Goal: Task Accomplishment & Management: Manage account settings

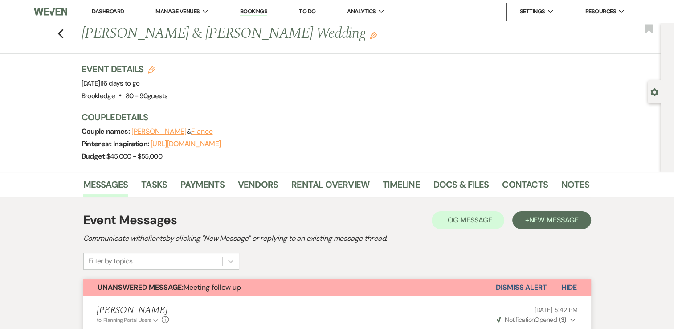
click at [109, 10] on link "Dashboard" at bounding box center [108, 12] width 32 height 8
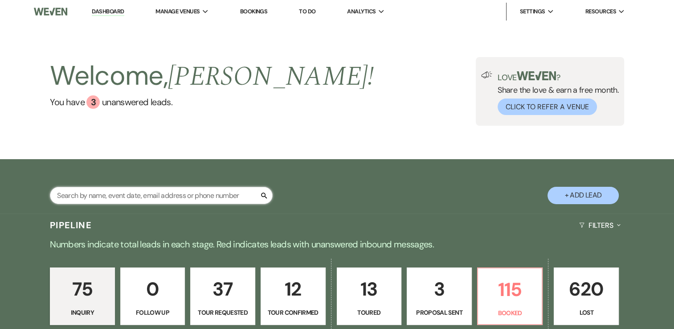
click at [156, 196] on input "text" at bounding box center [161, 195] width 223 height 17
type input "[PERSON_NAME]"
select select "8"
select select "7"
select select "8"
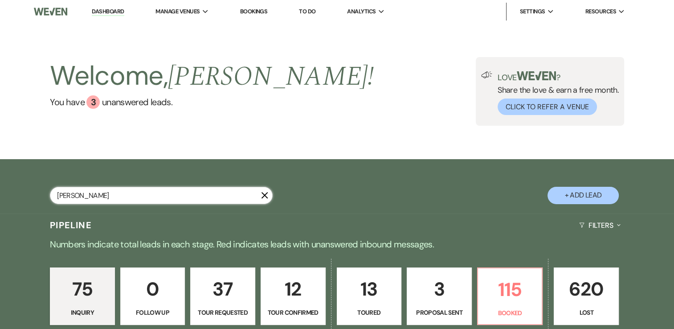
select select "5"
select select "8"
select select "7"
select select "8"
select select "7"
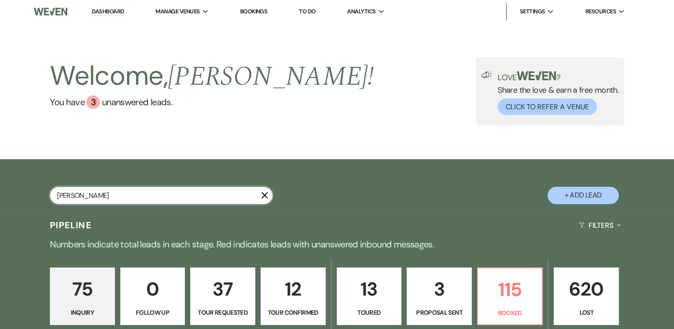
select select "8"
select select "5"
select select "8"
select select "9"
select select "8"
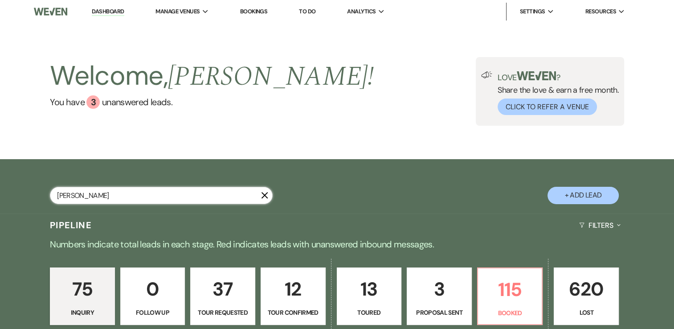
select select "5"
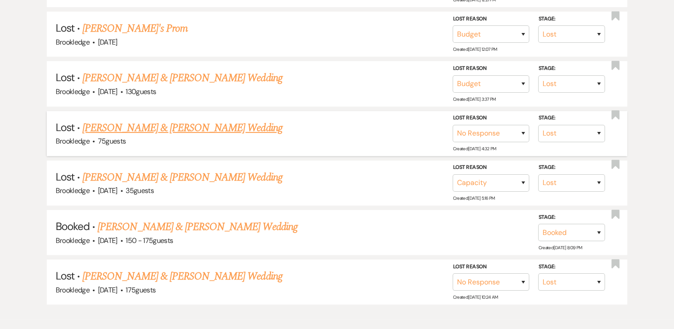
scroll to position [356, 0]
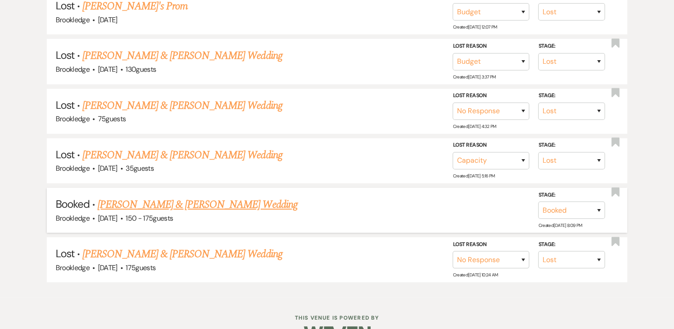
type input "[PERSON_NAME]"
click at [189, 199] on link "[PERSON_NAME] & [PERSON_NAME] Wedding" at bounding box center [196, 204] width 199 height 16
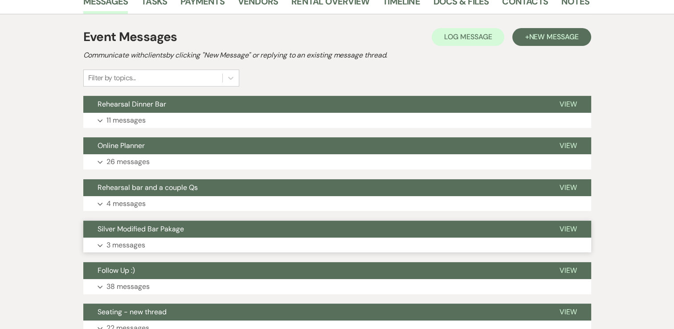
scroll to position [223, 0]
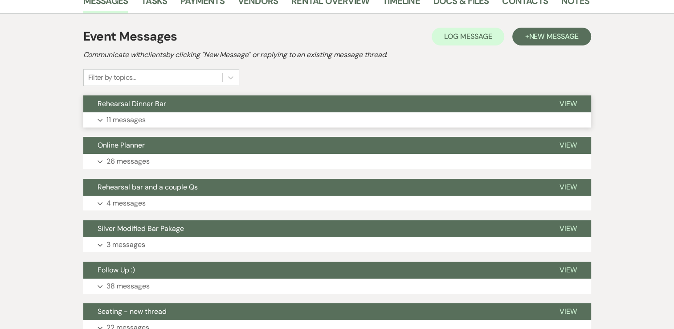
click at [121, 122] on p "11 messages" at bounding box center [125, 120] width 39 height 12
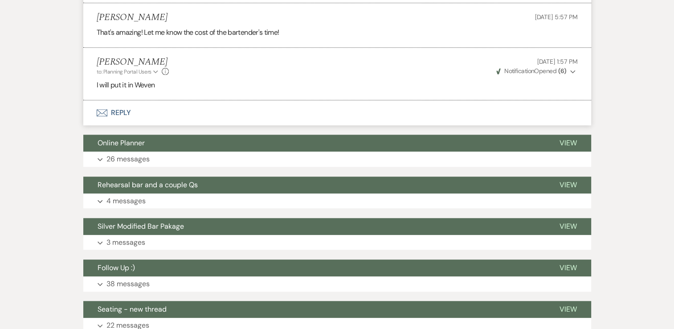
scroll to position [890, 0]
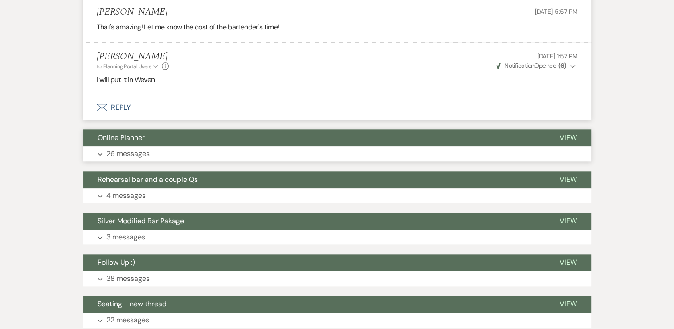
click at [138, 148] on p "26 messages" at bounding box center [127, 154] width 43 height 12
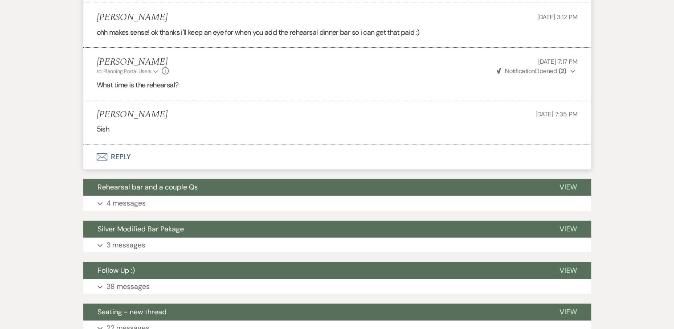
scroll to position [3027, 0]
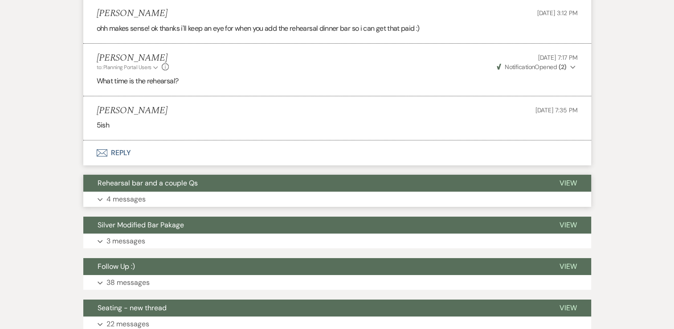
click at [139, 193] on p "4 messages" at bounding box center [125, 199] width 39 height 12
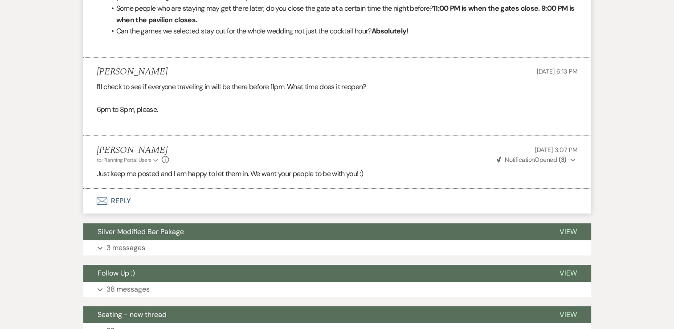
scroll to position [3428, 0]
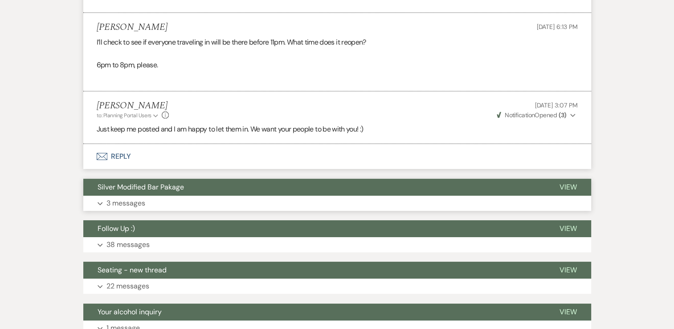
click at [137, 197] on p "3 messages" at bounding box center [125, 203] width 39 height 12
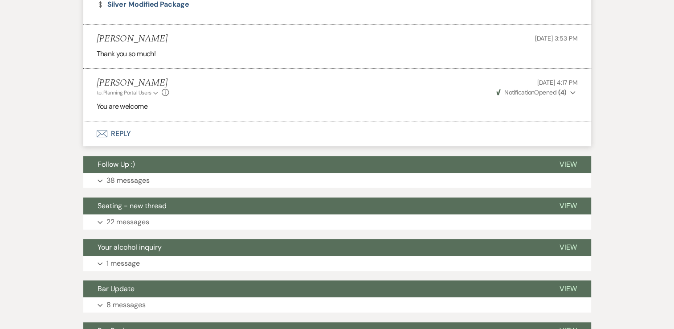
scroll to position [3740, 0]
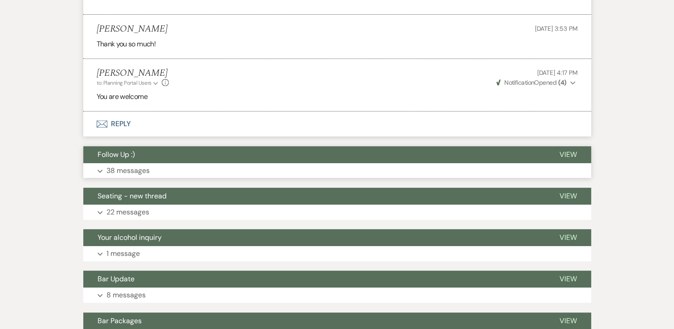
click at [128, 165] on p "38 messages" at bounding box center [127, 171] width 43 height 12
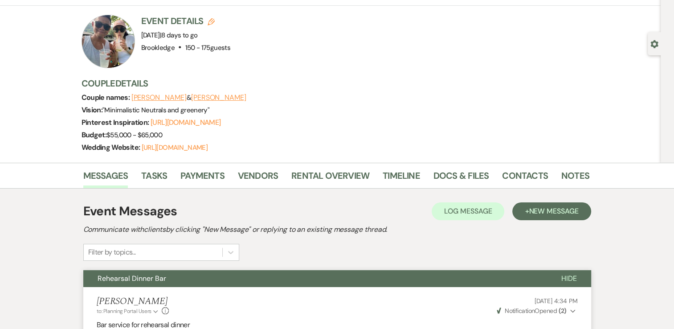
scroll to position [0, 0]
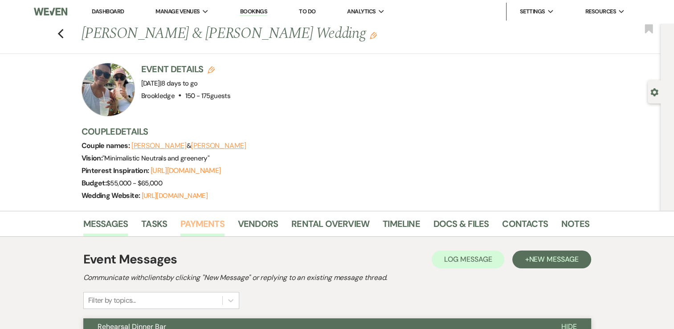
click at [197, 225] on link "Payments" at bounding box center [202, 226] width 44 height 20
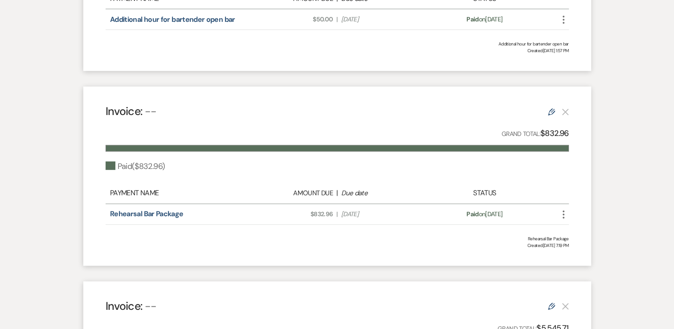
scroll to position [445, 0]
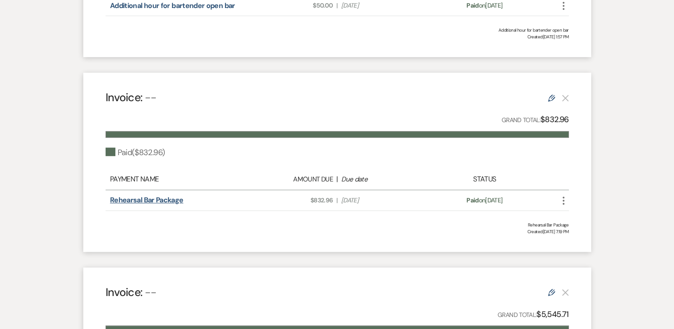
click at [159, 197] on link "Rehearsal Bar Package" at bounding box center [146, 199] width 73 height 9
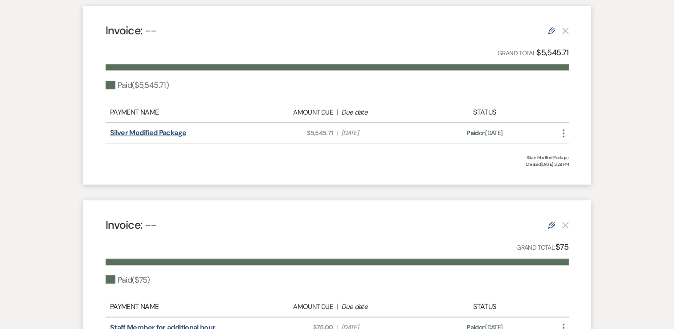
scroll to position [712, 0]
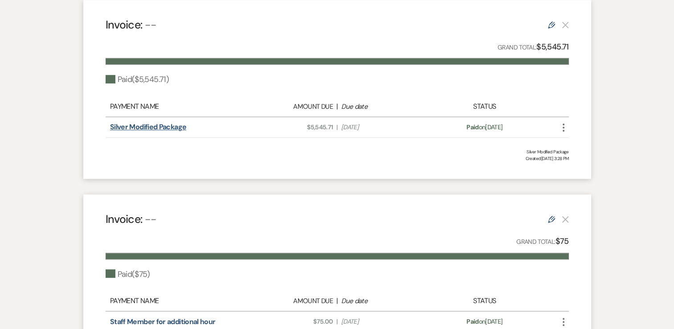
click at [162, 128] on link "Silver Modified Package" at bounding box center [148, 126] width 76 height 9
